Goal: Complete application form: Complete application form

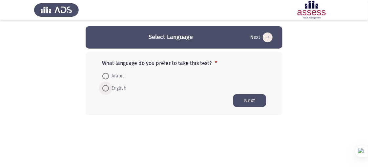
click at [104, 90] on span at bounding box center [105, 88] width 7 height 7
click at [104, 90] on input "English" at bounding box center [105, 88] width 7 height 7
radio input "true"
click at [256, 101] on button "Next" at bounding box center [249, 100] width 33 height 13
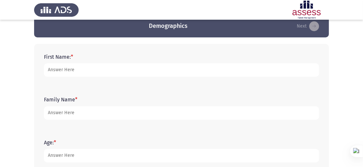
scroll to position [10, 0]
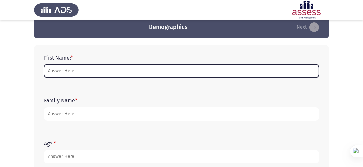
click at [150, 66] on input "First Name: *" at bounding box center [181, 70] width 275 height 13
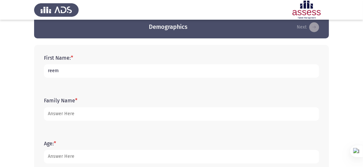
type input "reem"
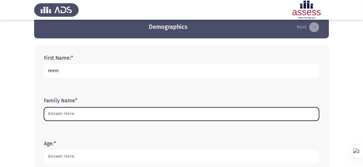
click at [95, 118] on input "Family Name *" at bounding box center [181, 113] width 275 height 13
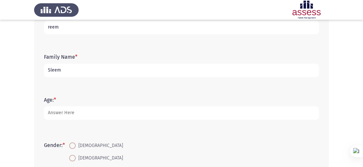
scroll to position [54, 0]
type input "Sleem"
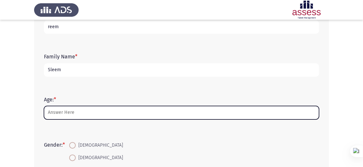
click at [85, 109] on input "Age: *" at bounding box center [181, 112] width 275 height 13
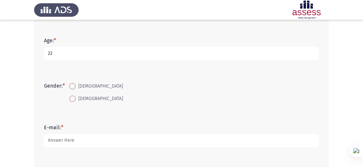
scroll to position [114, 0]
type input "22"
click at [73, 97] on span at bounding box center [72, 98] width 7 height 7
click at [73, 97] on input "[DEMOGRAPHIC_DATA]" at bounding box center [72, 98] width 7 height 7
radio input "true"
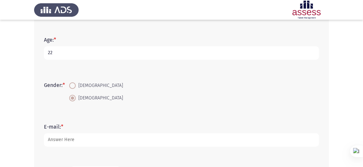
scroll to position [158, 0]
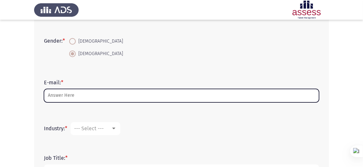
click at [73, 97] on input "E-mail: *" at bounding box center [181, 95] width 275 height 13
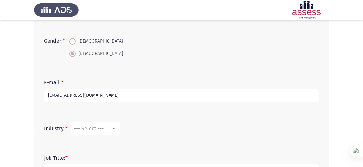
drag, startPoint x: 76, startPoint y: 96, endPoint x: 83, endPoint y: 95, distance: 7.6
click at [83, 95] on input "[EMAIL_ADDRESS][DOMAIN_NAME]" at bounding box center [181, 95] width 275 height 13
type input "[EMAIL_ADDRESS][DOMAIN_NAME]"
click at [112, 128] on div at bounding box center [114, 128] width 6 height 5
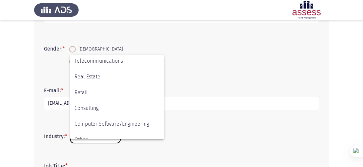
scroll to position [215, 0]
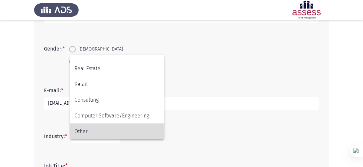
click at [112, 128] on span "Other" at bounding box center [116, 132] width 85 height 16
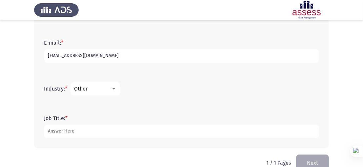
scroll to position [198, 0]
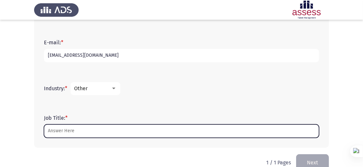
click at [85, 128] on input "Job Title: *" at bounding box center [181, 130] width 275 height 13
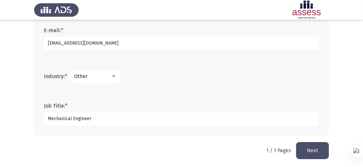
scroll to position [211, 0]
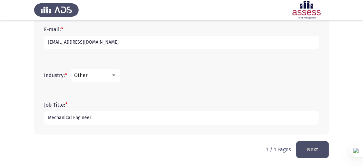
type input "Mechanical Engineer"
click at [316, 155] on button "Next" at bounding box center [312, 149] width 33 height 17
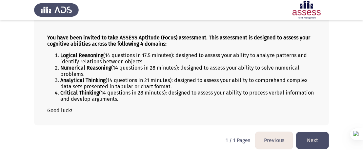
scroll to position [61, 0]
